Goal: Transaction & Acquisition: Purchase product/service

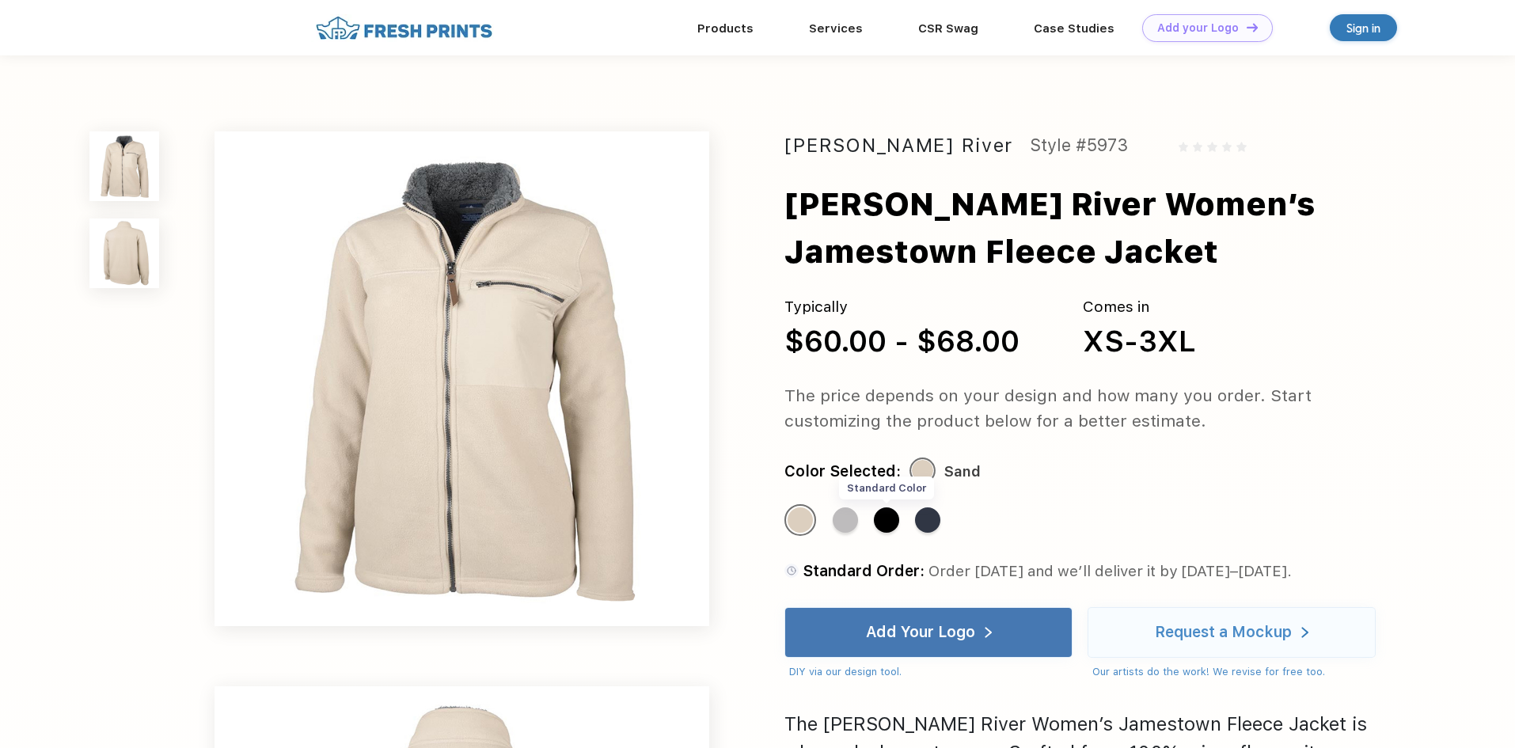
click at [884, 523] on div "Standard Color" at bounding box center [886, 520] width 25 height 25
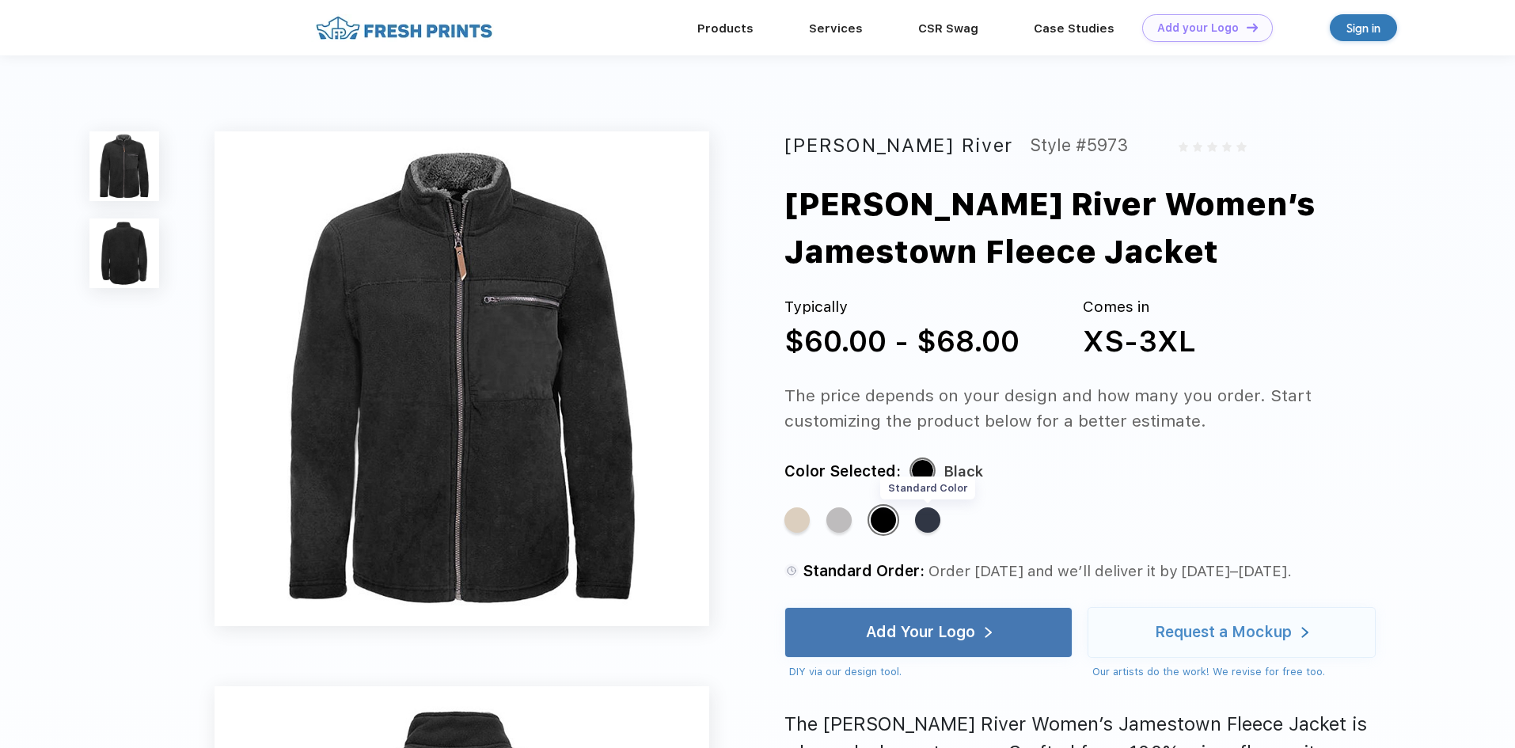
click at [934, 519] on div "Standard Color" at bounding box center [927, 520] width 25 height 25
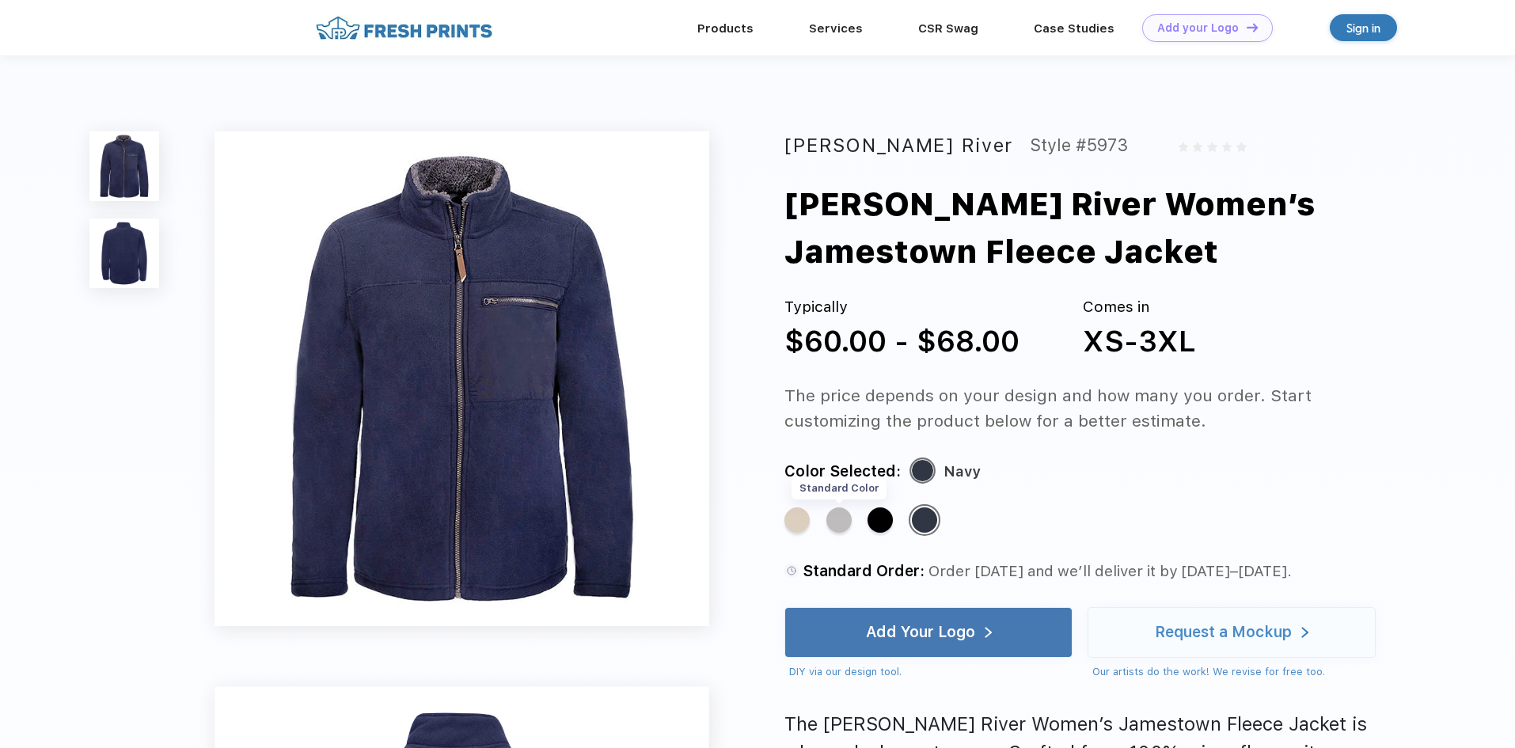
click at [831, 519] on div "Standard Color" at bounding box center [839, 520] width 25 height 25
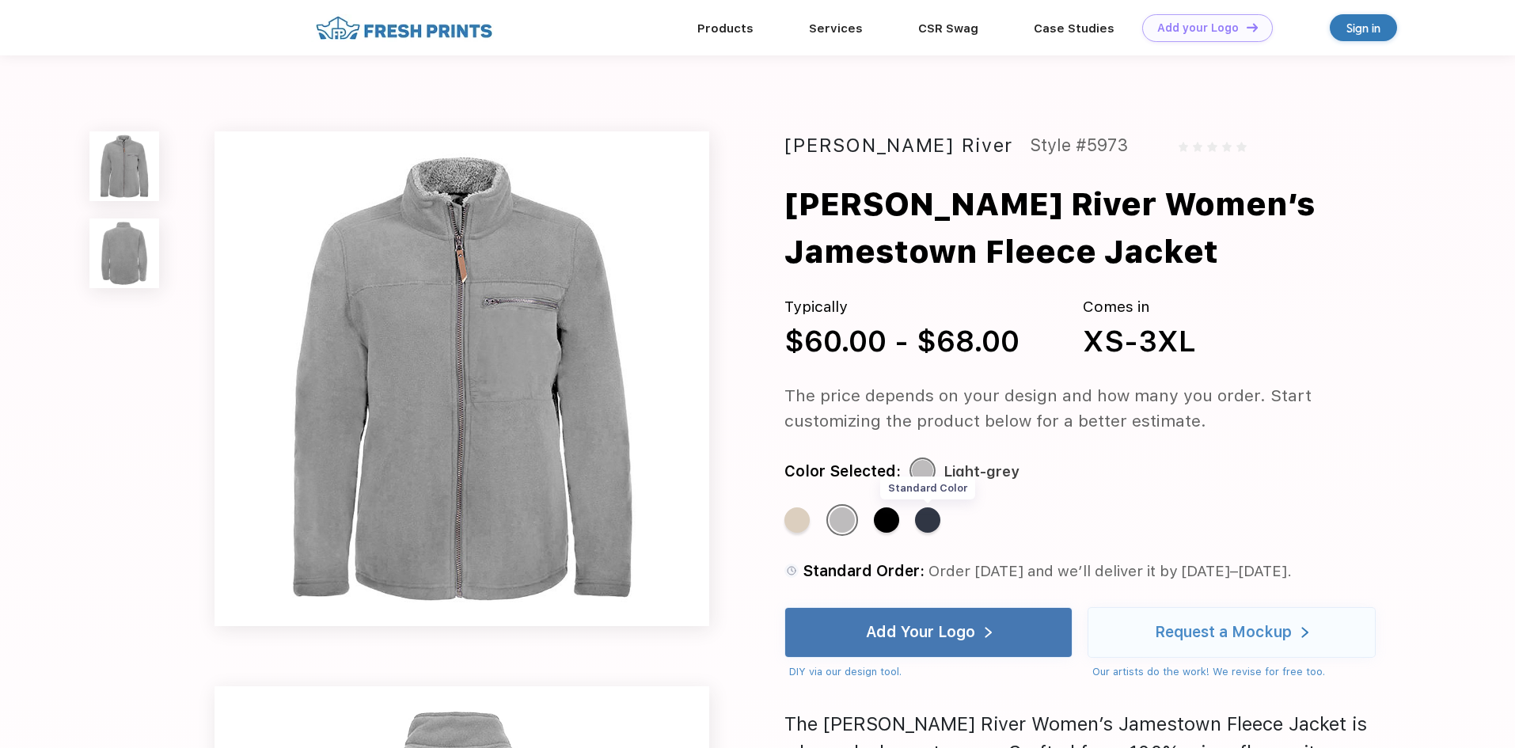
click at [926, 517] on div "Standard Color" at bounding box center [927, 520] width 25 height 25
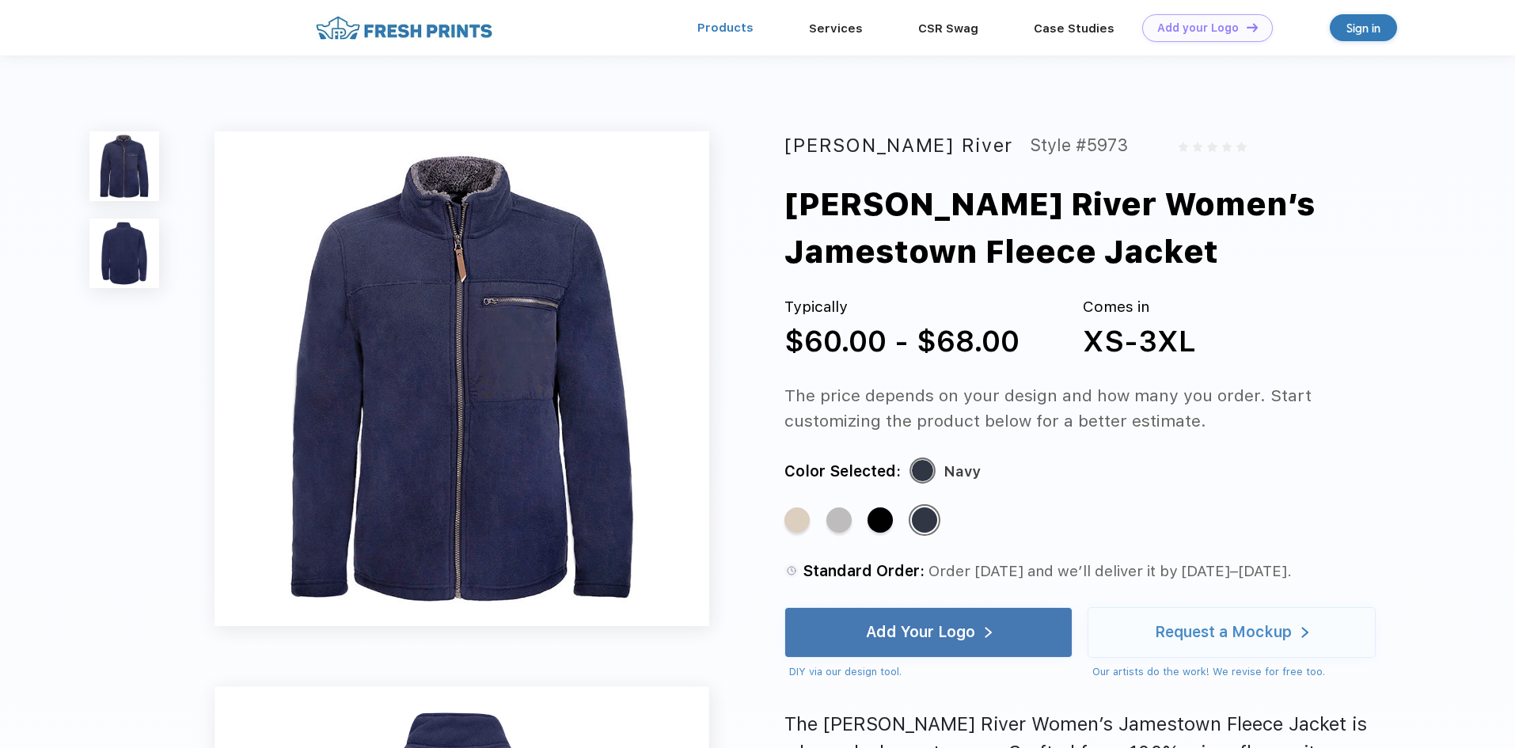
click at [742, 26] on link "Products" at bounding box center [726, 28] width 56 height 14
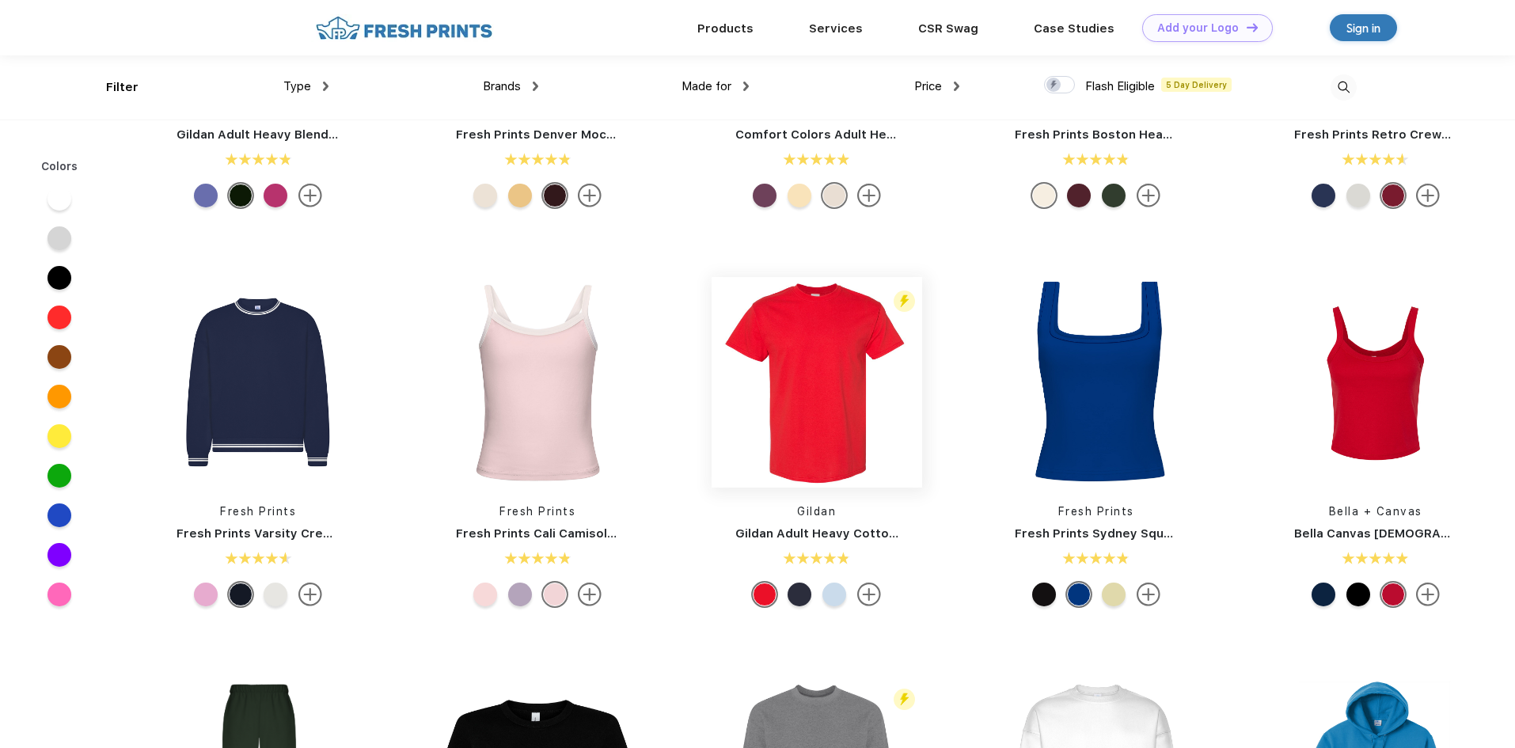
scroll to position [159, 0]
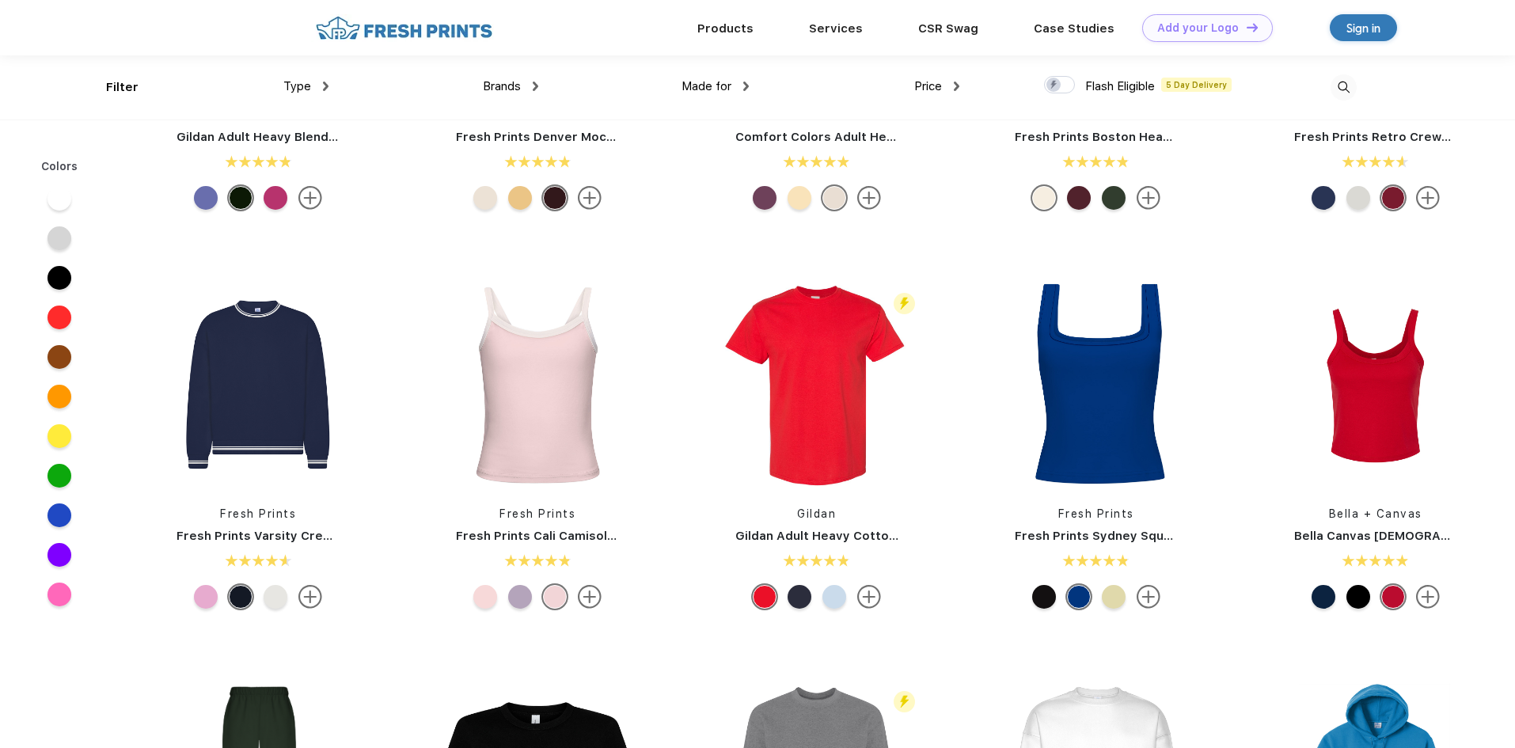
click at [732, 86] on span "Made for" at bounding box center [707, 86] width 50 height 14
click at [745, 85] on img at bounding box center [746, 87] width 6 height 10
click at [717, 198] on div "Men" at bounding box center [733, 197] width 174 height 29
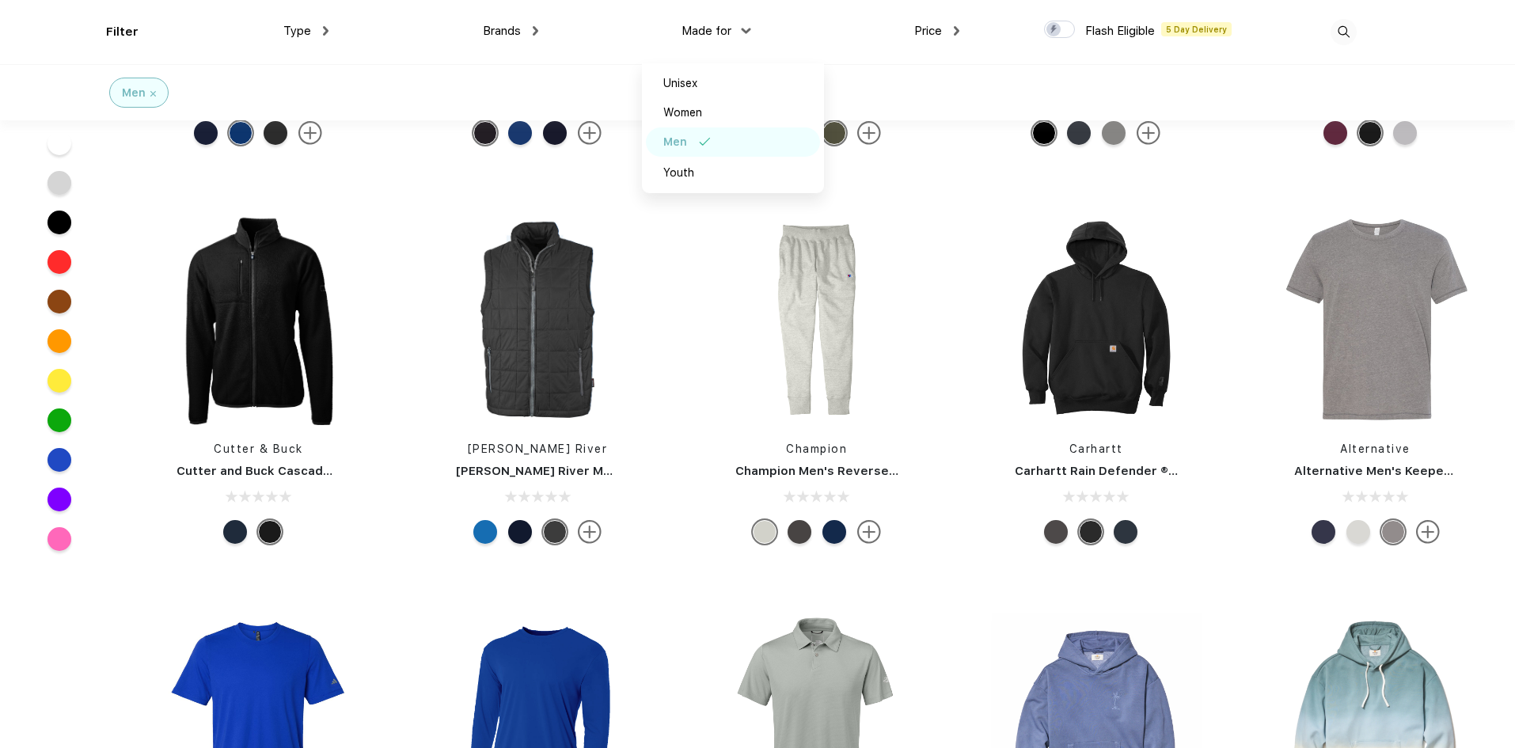
scroll to position [4750, 0]
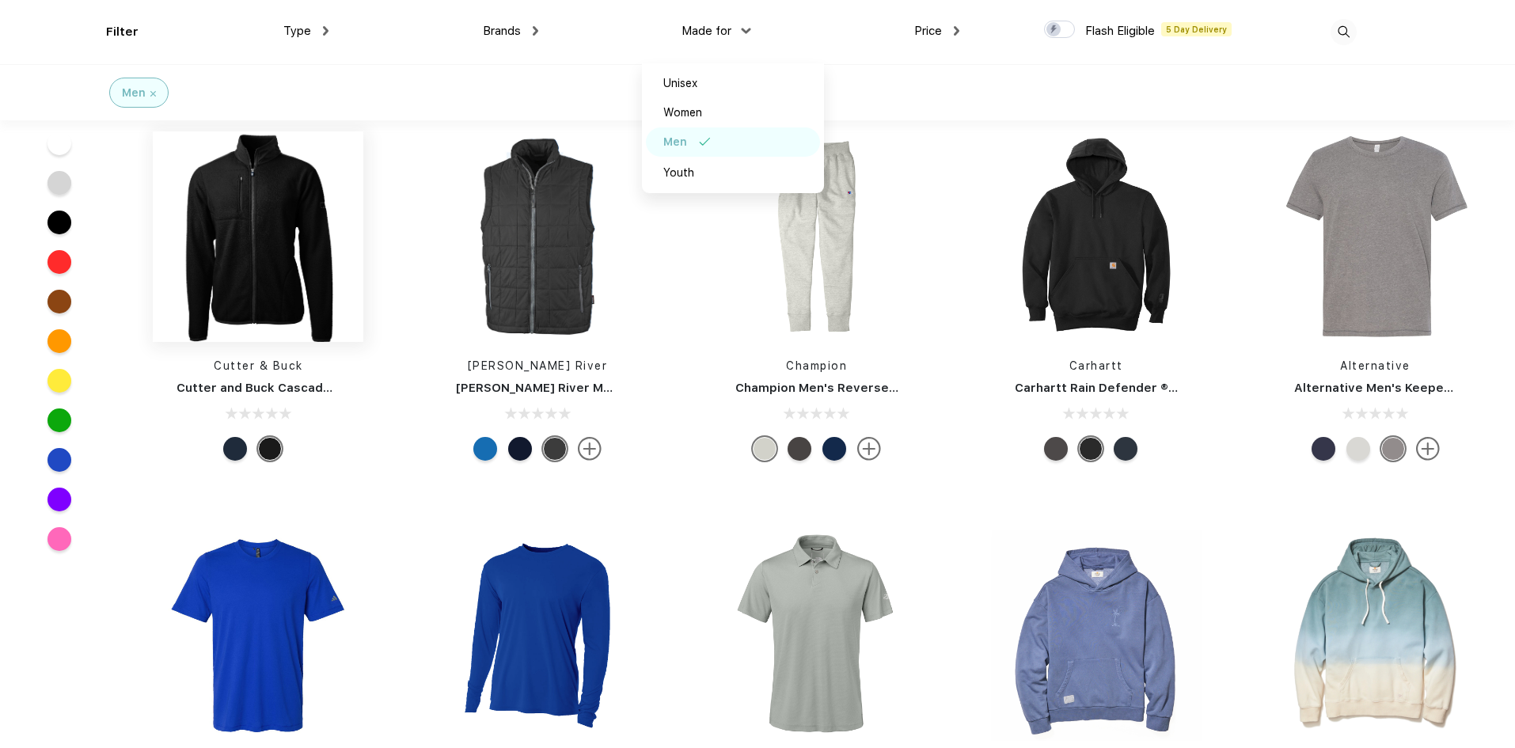
click at [257, 204] on img at bounding box center [258, 236] width 211 height 211
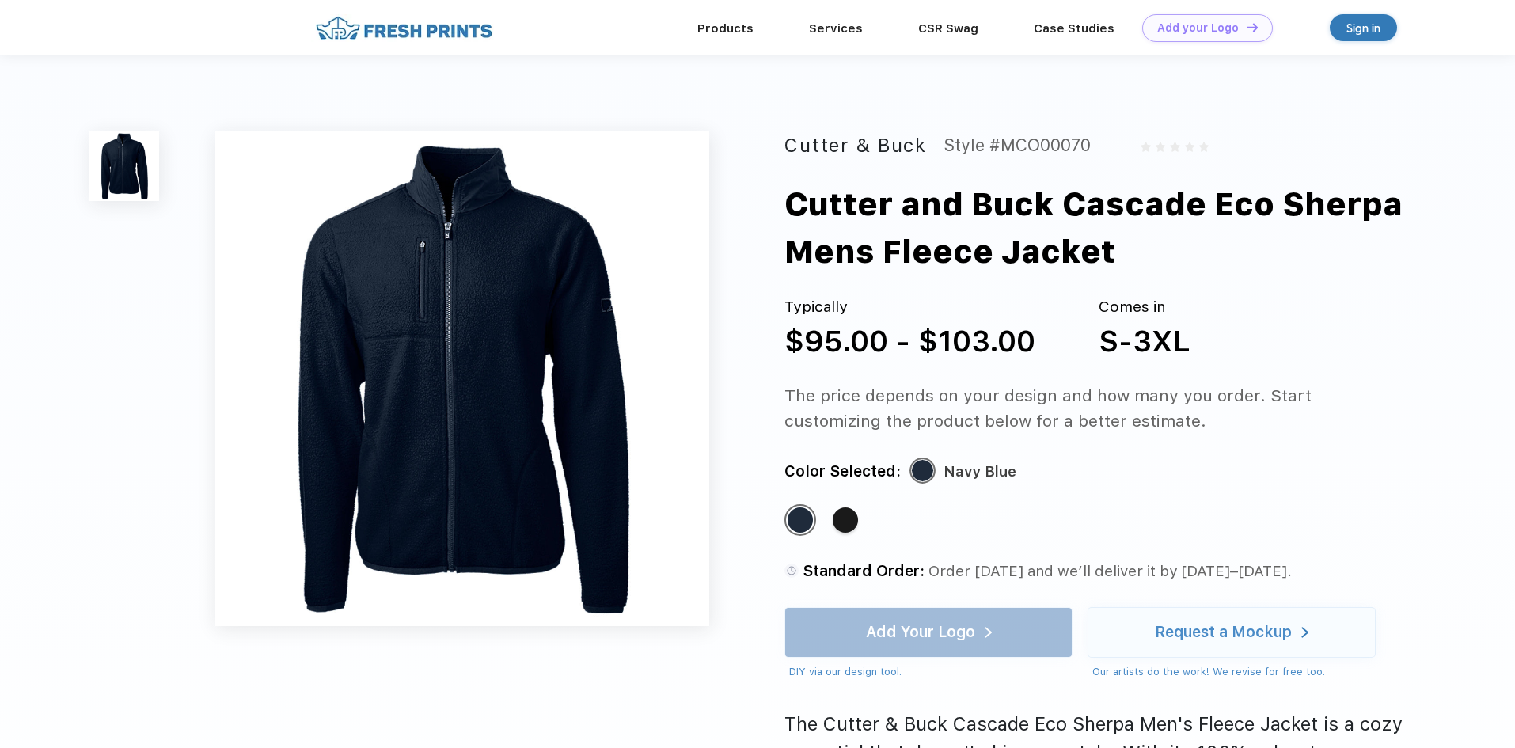
click at [455, 310] on img at bounding box center [462, 378] width 495 height 495
